Goal: Contribute content: Contribute content

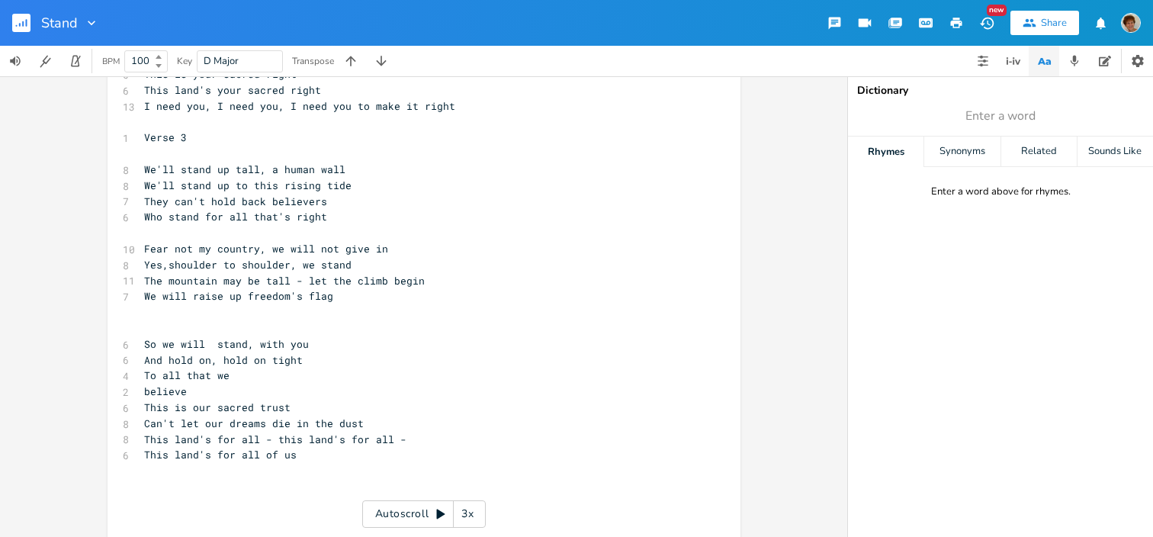
scroll to position [1127, 0]
click at [326, 420] on span "Can't let our dreams die in the dust" at bounding box center [254, 422] width 220 height 14
type textarea "Rights cannot fade to"
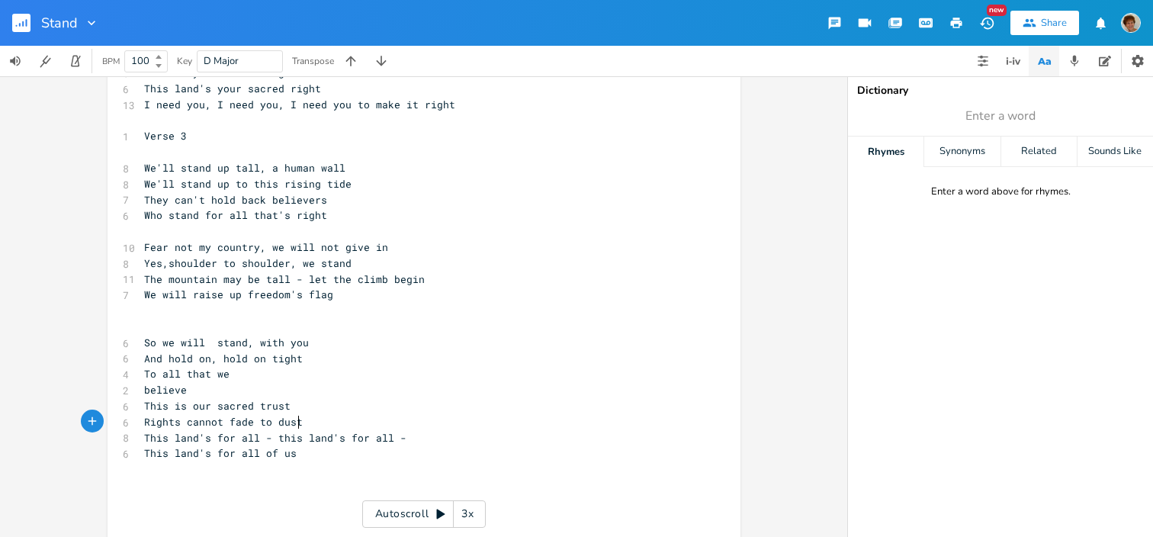
click at [322, 420] on pre "Rights cannot fade to dust" at bounding box center [416, 422] width 551 height 16
type textarea "O"
type textarea "All for one, and one for all"
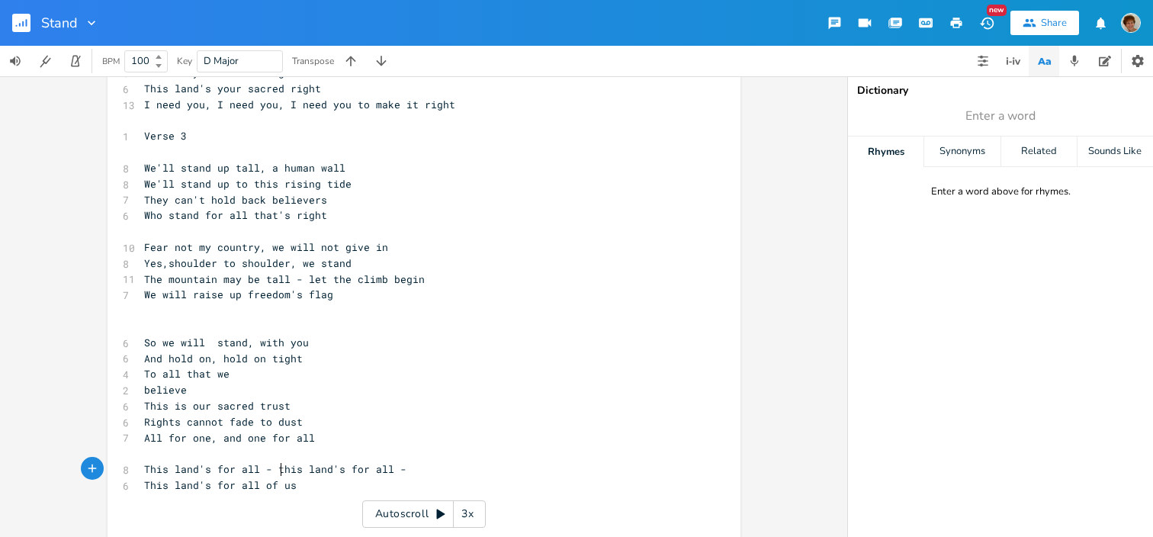
click at [275, 467] on span "This land's for all - this land's for all -" at bounding box center [275, 469] width 262 height 14
click at [247, 436] on span "All for one, and one for all" at bounding box center [229, 438] width 171 height 14
click at [261, 455] on pre "his land's for all -" at bounding box center [416, 453] width 551 height 16
click at [144, 452] on span "his land's for all -" at bounding box center [205, 453] width 122 height 14
click at [265, 458] on pre "his land's for all -" at bounding box center [416, 453] width 551 height 16
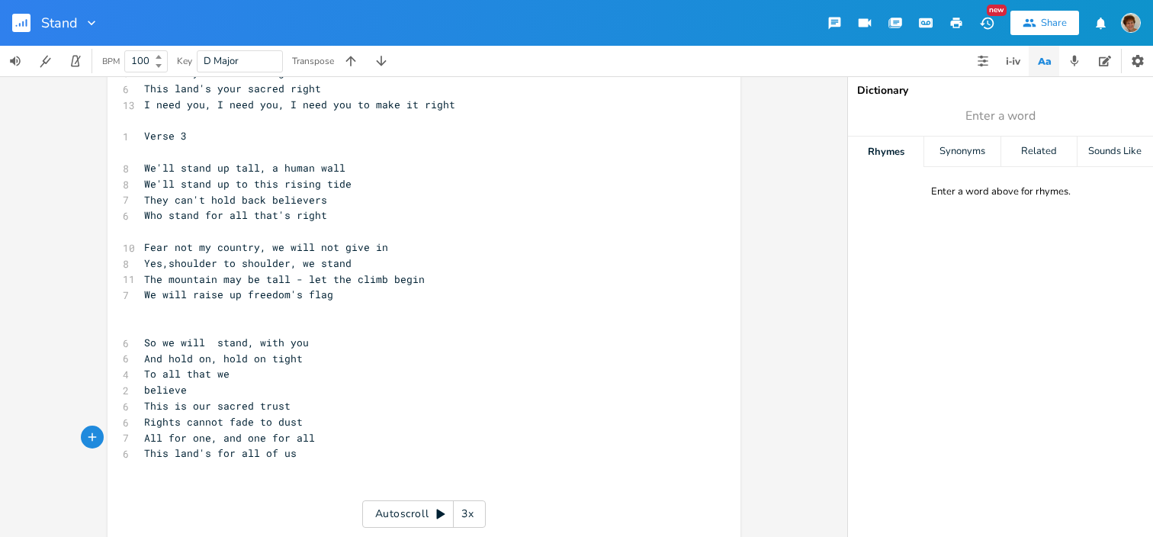
click at [199, 339] on span "So we will stand, with you" at bounding box center [226, 343] width 165 height 14
type textarea "s"
type textarea "Yes we'll"
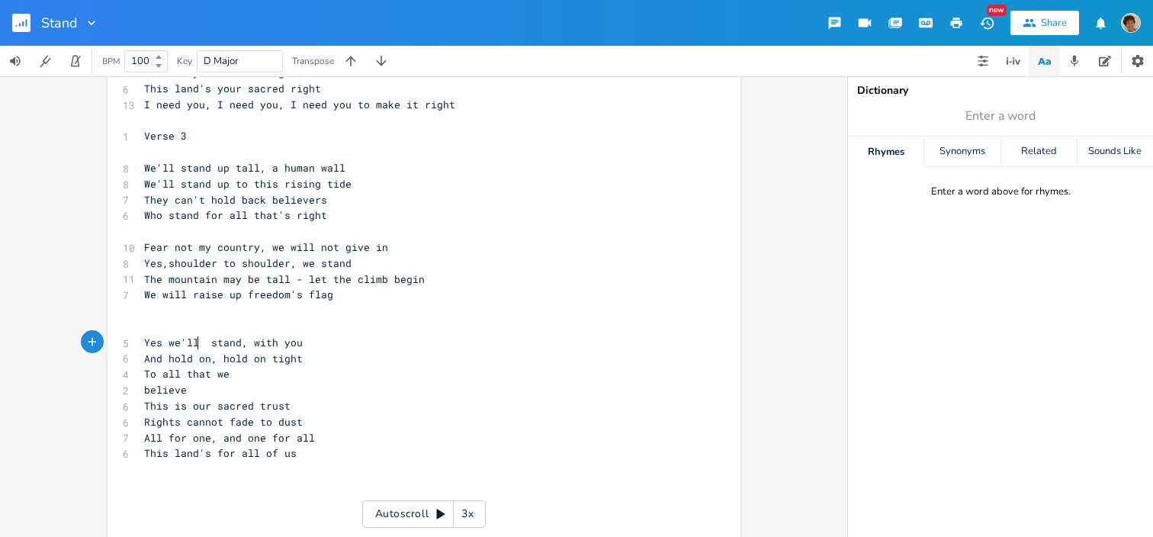
click at [162, 324] on pre "​" at bounding box center [416, 327] width 551 height 16
type textarea "G. C"
click at [291, 322] on pre "G . C" at bounding box center [416, 327] width 551 height 16
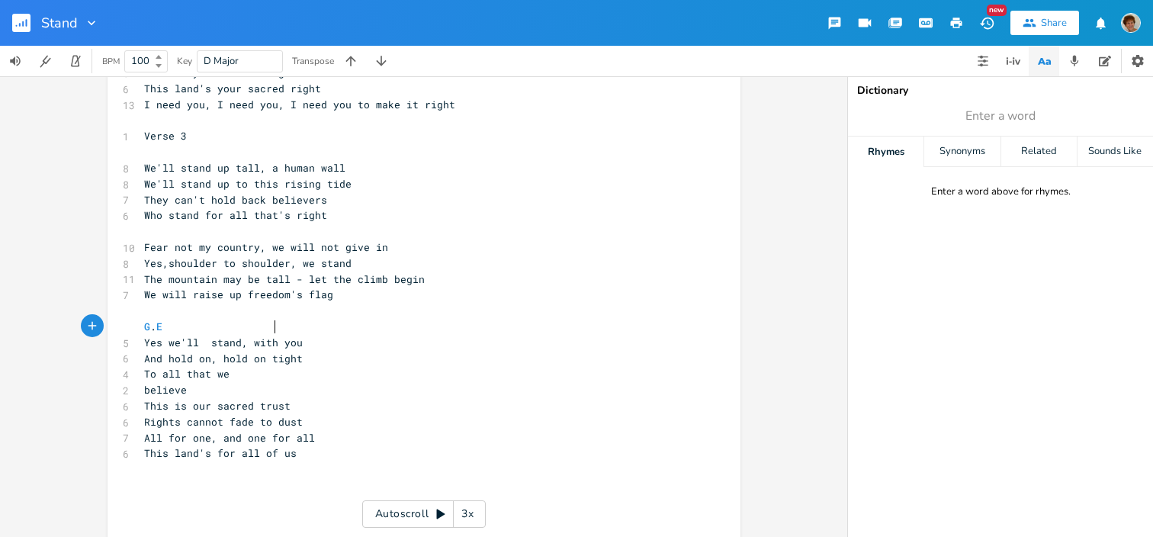
type textarea "Em"
click at [355, 336] on pre "Yes we'll stand, with you" at bounding box center [416, 343] width 551 height 16
click at [144, 355] on span "And hold on, hold on tight" at bounding box center [223, 359] width 159 height 14
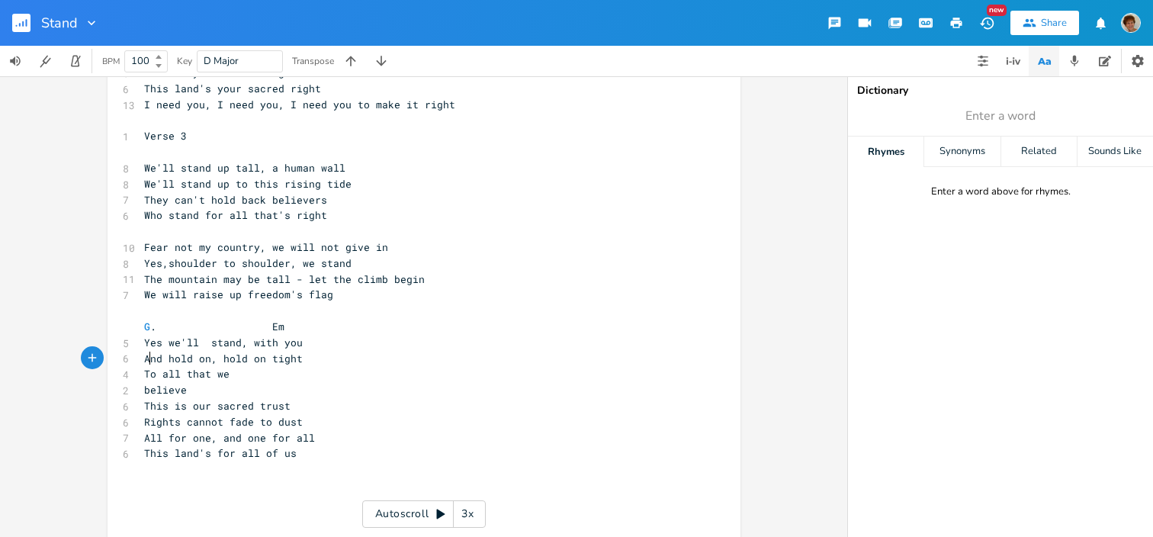
type textarea "E"
type textarea "Em"
click at [235, 352] on span "AEm nd hold on, hold on tight" at bounding box center [232, 359] width 177 height 14
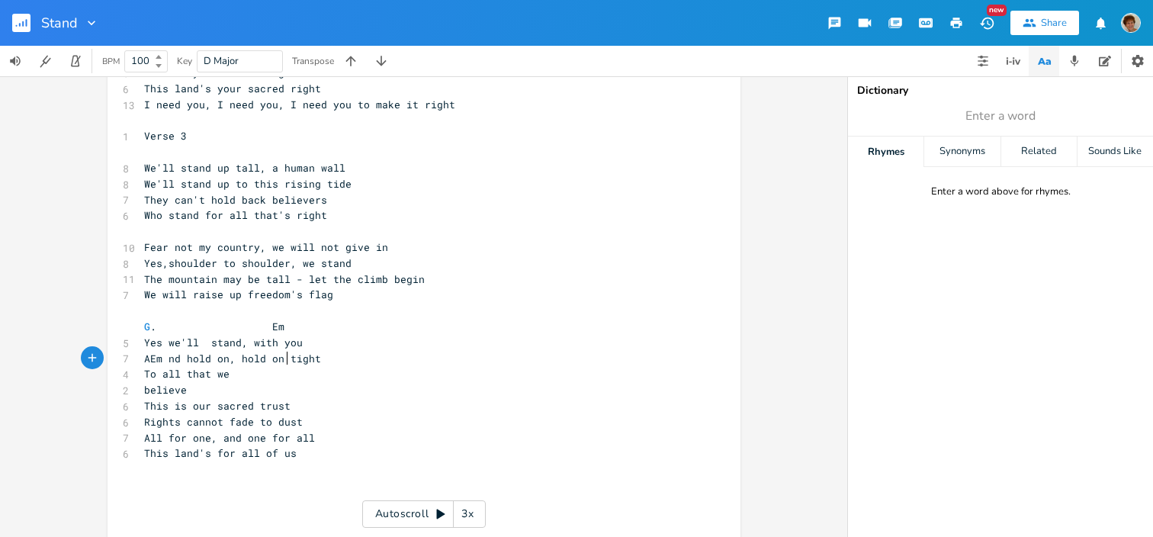
click at [281, 355] on span "AEm nd hold on, hold on tight" at bounding box center [232, 359] width 177 height 14
type textarea "Am"
click at [144, 352] on span "AEm nd hold on, hold on Am tight" at bounding box center [241, 359] width 195 height 14
click at [160, 363] on span "Em nd hold on, hold on Am tight" at bounding box center [229, 359] width 171 height 14
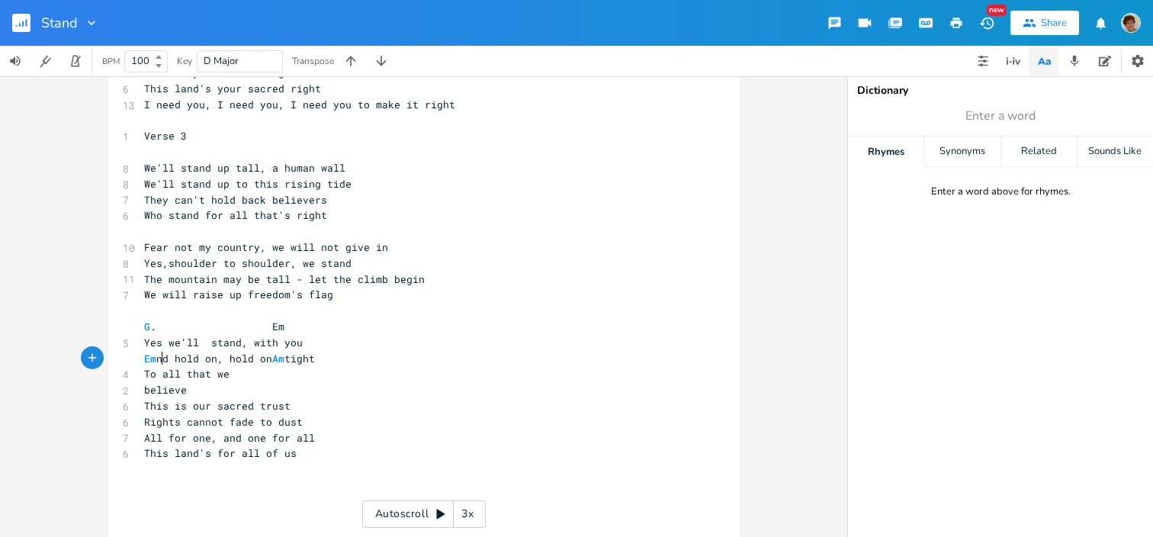
click at [159, 359] on span "Em nd hold on, hold on Am tight" at bounding box center [229, 359] width 171 height 14
type textarea "Am A"
click at [291, 352] on span "Am" at bounding box center [284, 359] width 12 height 14
click at [288, 358] on span "Am" at bounding box center [284, 359] width 12 height 14
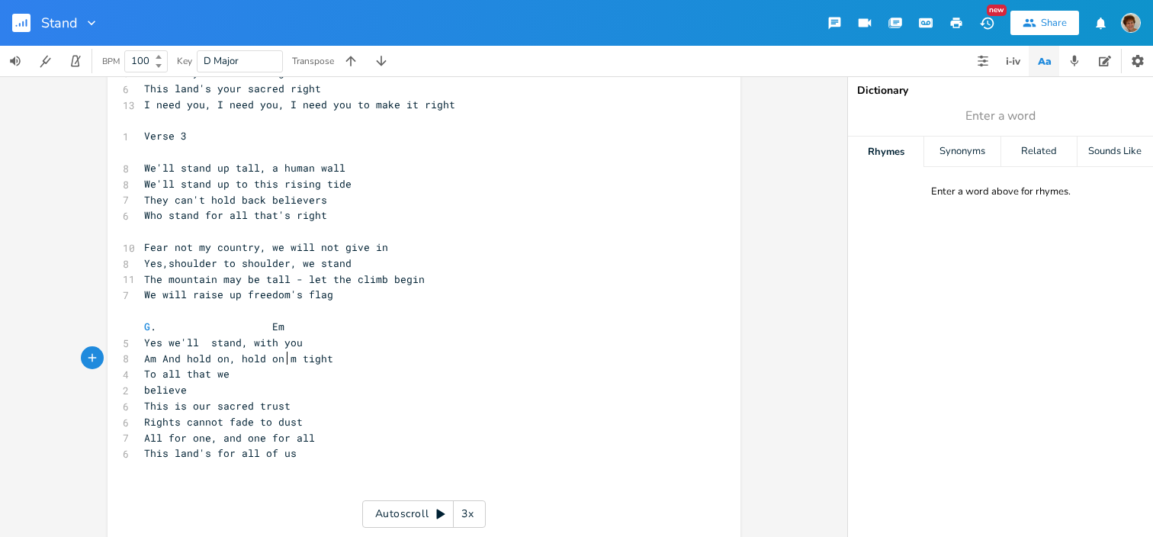
type textarea "E"
click at [381, 373] on pre "To all that we" at bounding box center [416, 374] width 551 height 16
click at [144, 372] on span "To all that we" at bounding box center [186, 374] width 85 height 14
type textarea "G"
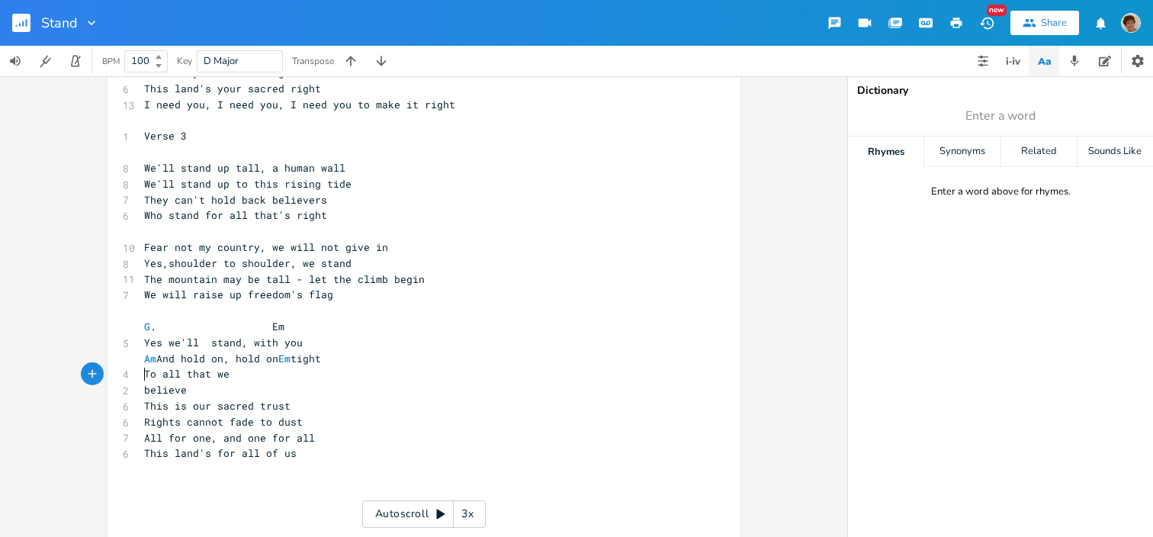
scroll to position [0, 9]
click at [220, 372] on span "G To all that we" at bounding box center [190, 374] width 92 height 14
type textarea "C"
type textarea "Em"
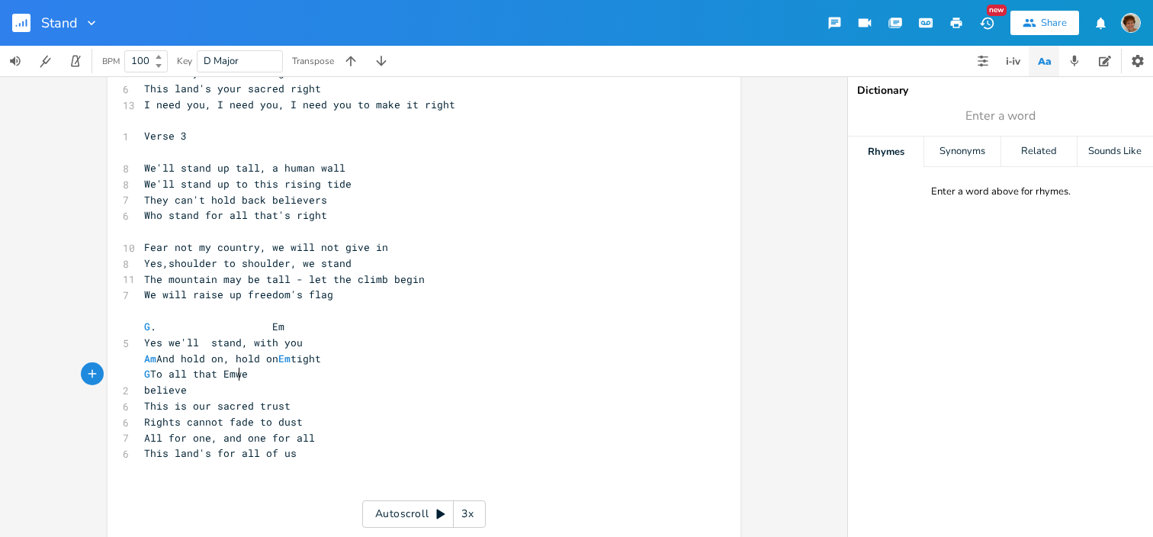
scroll to position [0, 16]
click at [144, 390] on span "believe" at bounding box center [165, 390] width 43 height 14
type textarea "C"
click at [194, 390] on pre "C believe" at bounding box center [416, 390] width 551 height 16
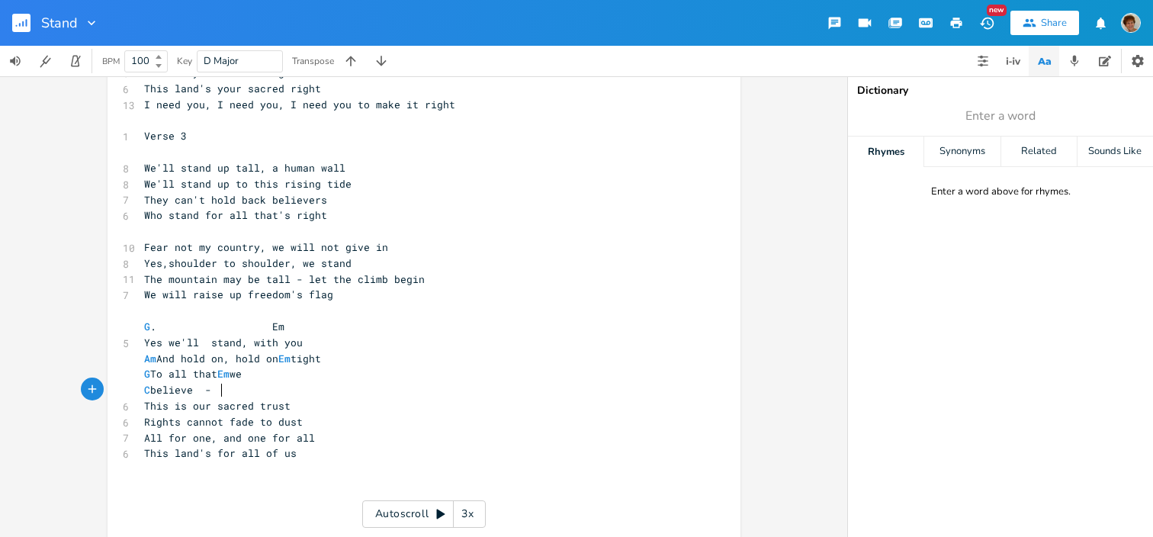
type textarea "- D"
click at [280, 388] on pre "C believe - D" at bounding box center [416, 390] width 551 height 16
click at [144, 403] on span "This is our sacred trust" at bounding box center [217, 406] width 146 height 14
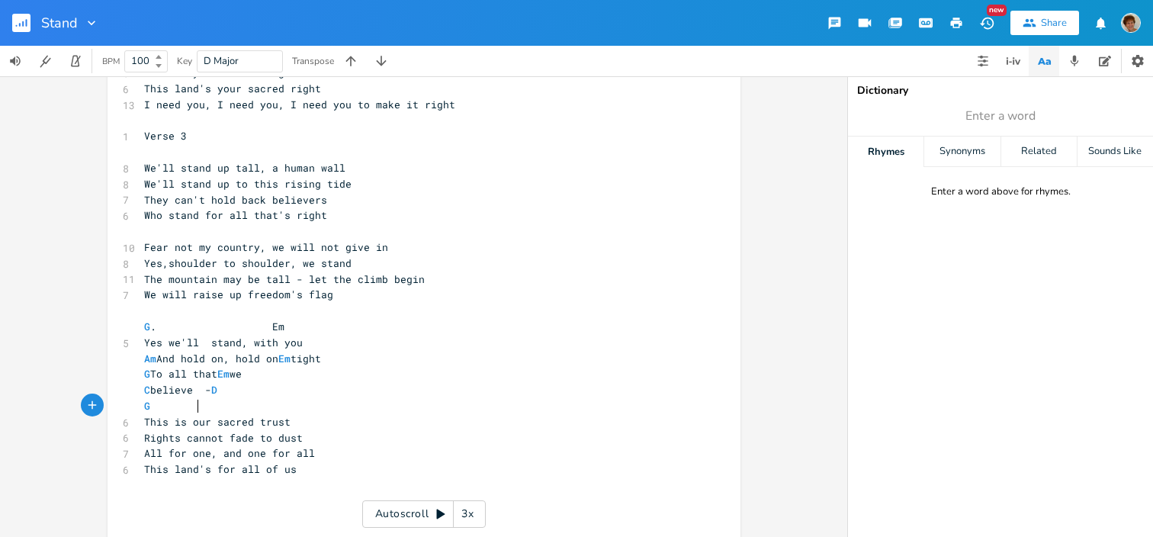
type textarea "​G"
type textarea "Em. C ---D"
click at [409, 408] on pre "G Em . C --- D" at bounding box center [416, 406] width 551 height 16
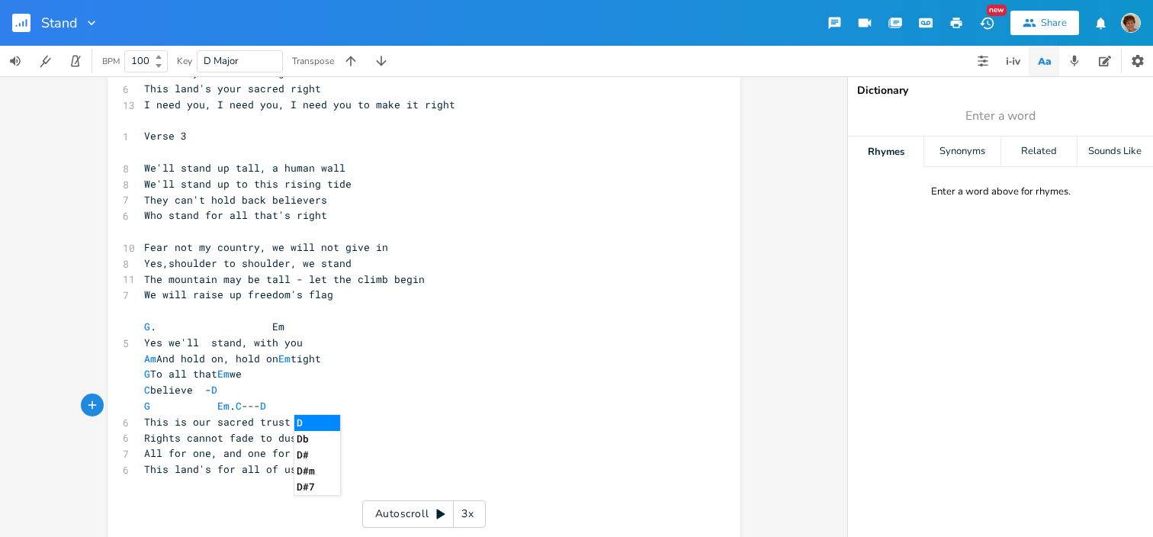
click at [334, 409] on pre "G Em . C --- D" at bounding box center [416, 406] width 551 height 16
click at [394, 413] on pre "G Em . C --- D" at bounding box center [416, 406] width 551 height 16
click at [381, 443] on pre "Rights cannot fade to dust" at bounding box center [416, 438] width 551 height 16
click at [298, 423] on pre "This is our sacred trust" at bounding box center [416, 422] width 551 height 16
click at [298, 428] on pre "This is our sacred trust" at bounding box center [416, 422] width 551 height 16
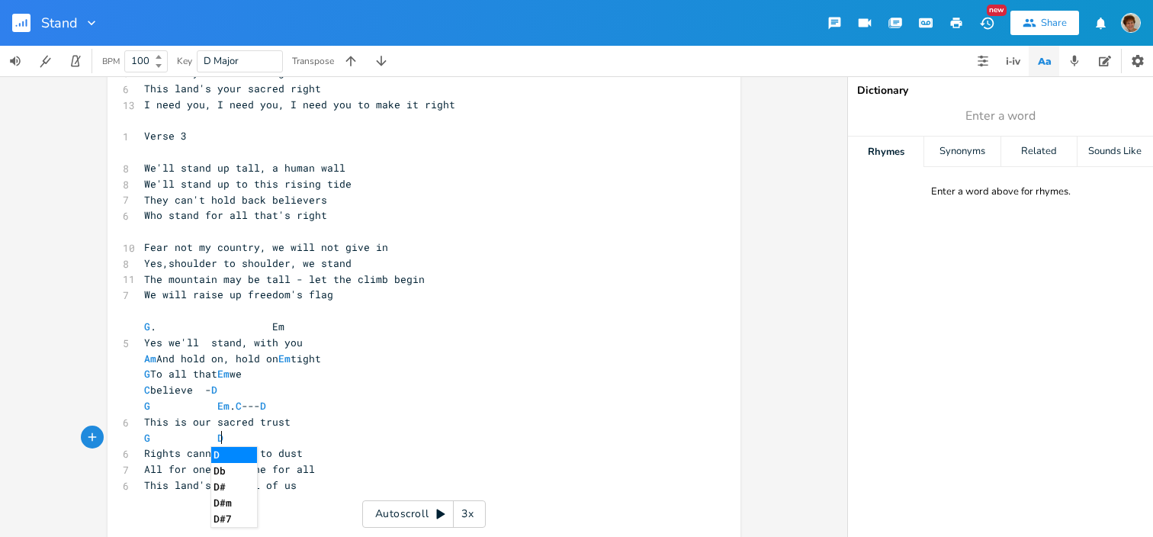
type textarea "G Dm"
type textarea "Em D"
click at [387, 456] on pre "Rights cannot fade to dust" at bounding box center [416, 453] width 551 height 16
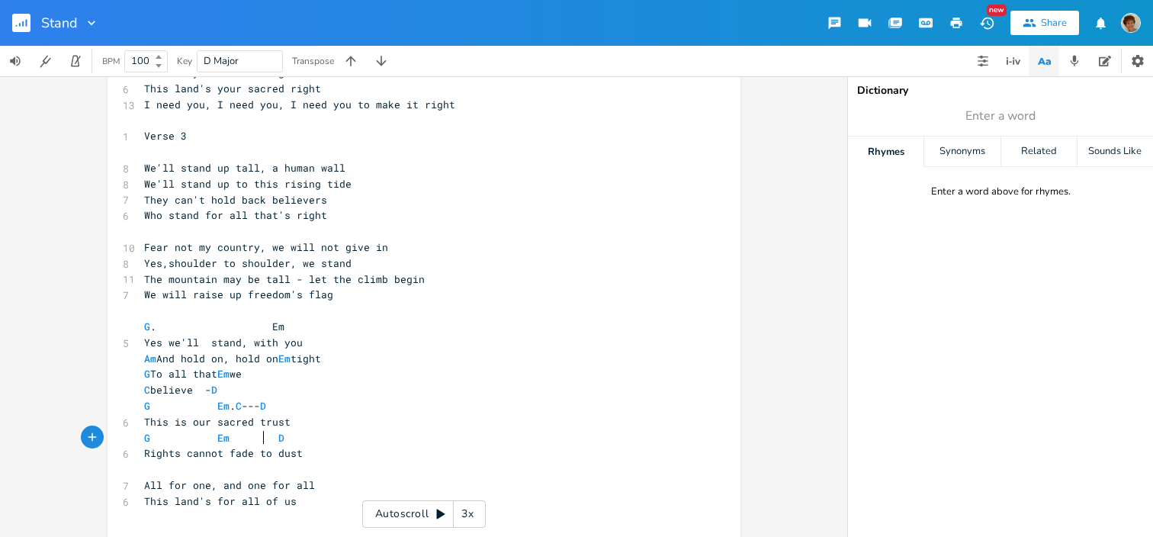
click at [261, 439] on span "G Em D" at bounding box center [214, 438] width 140 height 14
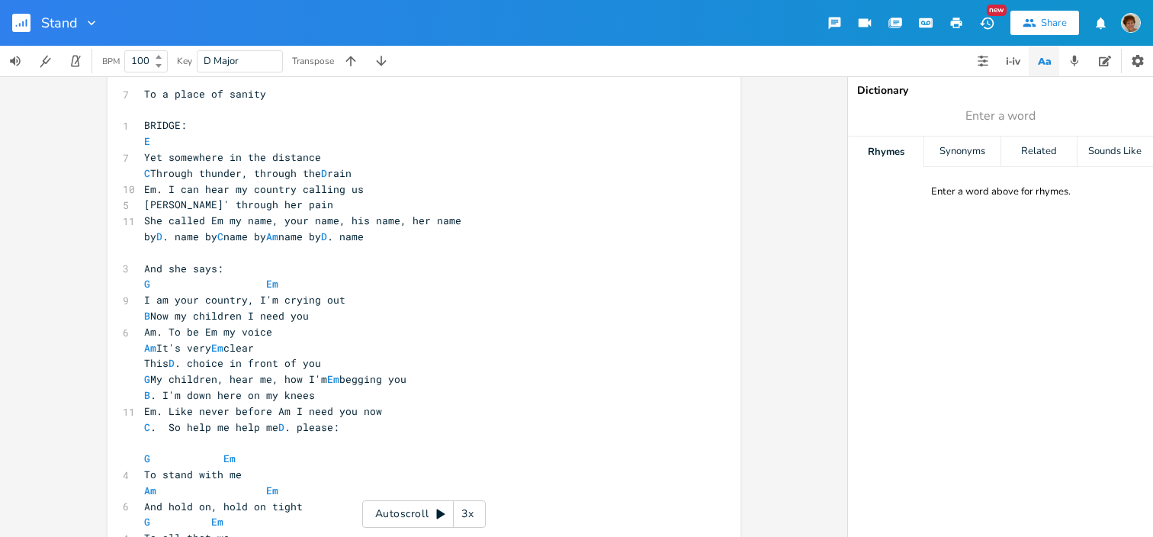
scroll to position [0, 26]
type textarea "C ----"
